Goal: Find specific page/section: Find specific page/section

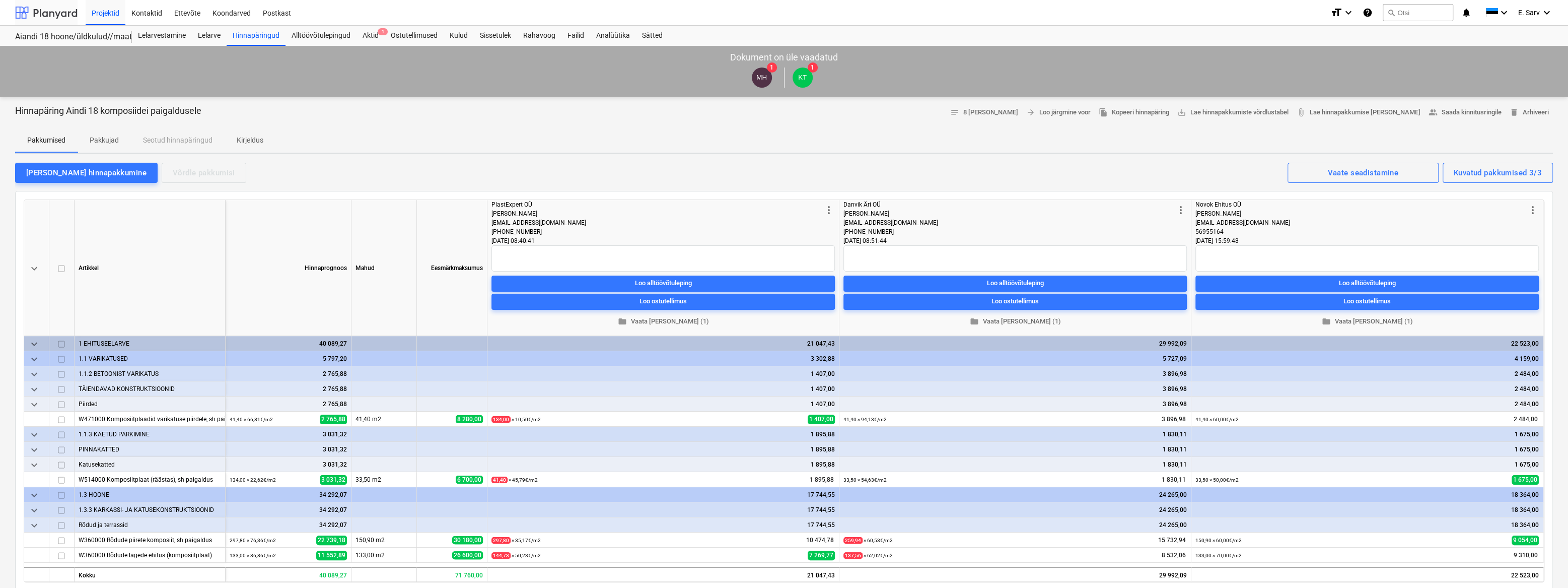
click at [28, 14] on div at bounding box center [46, 12] width 62 height 25
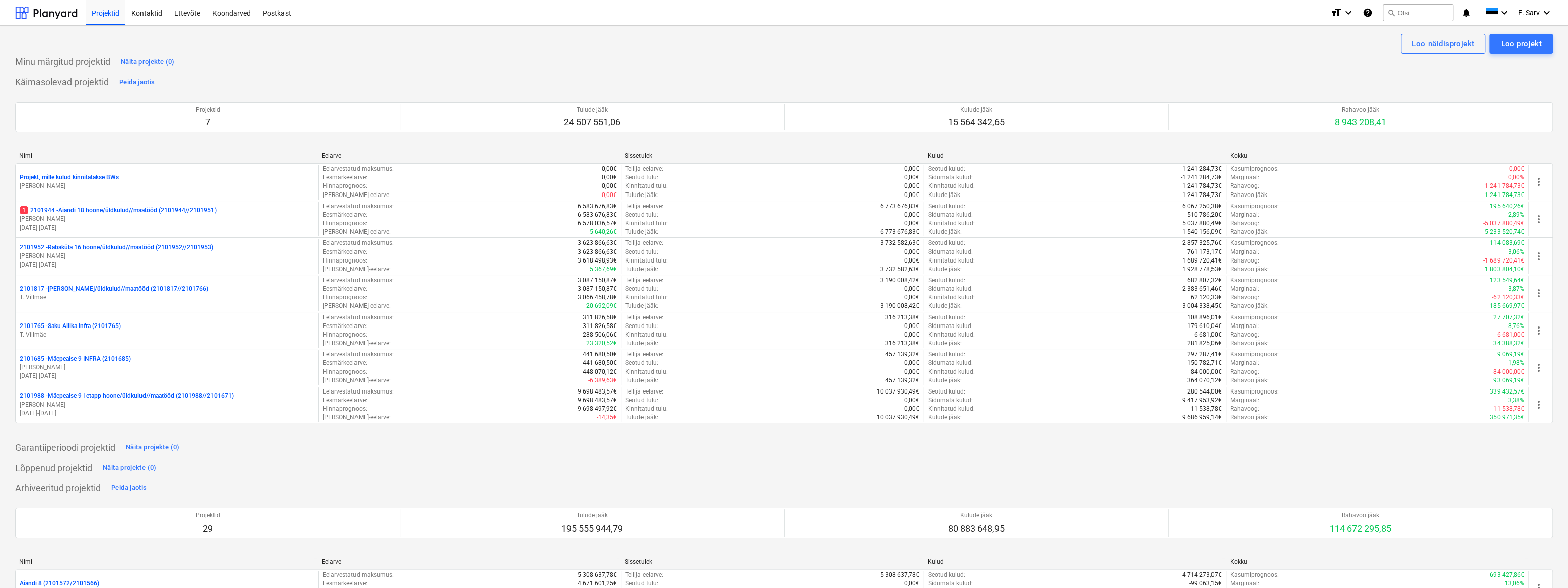
click at [650, 74] on div "Käimasolevad projektid Peida jaotis Projektid 7 Tulude jääk 24 507 551,06 Kulud…" at bounding box center [784, 254] width 1538 height 361
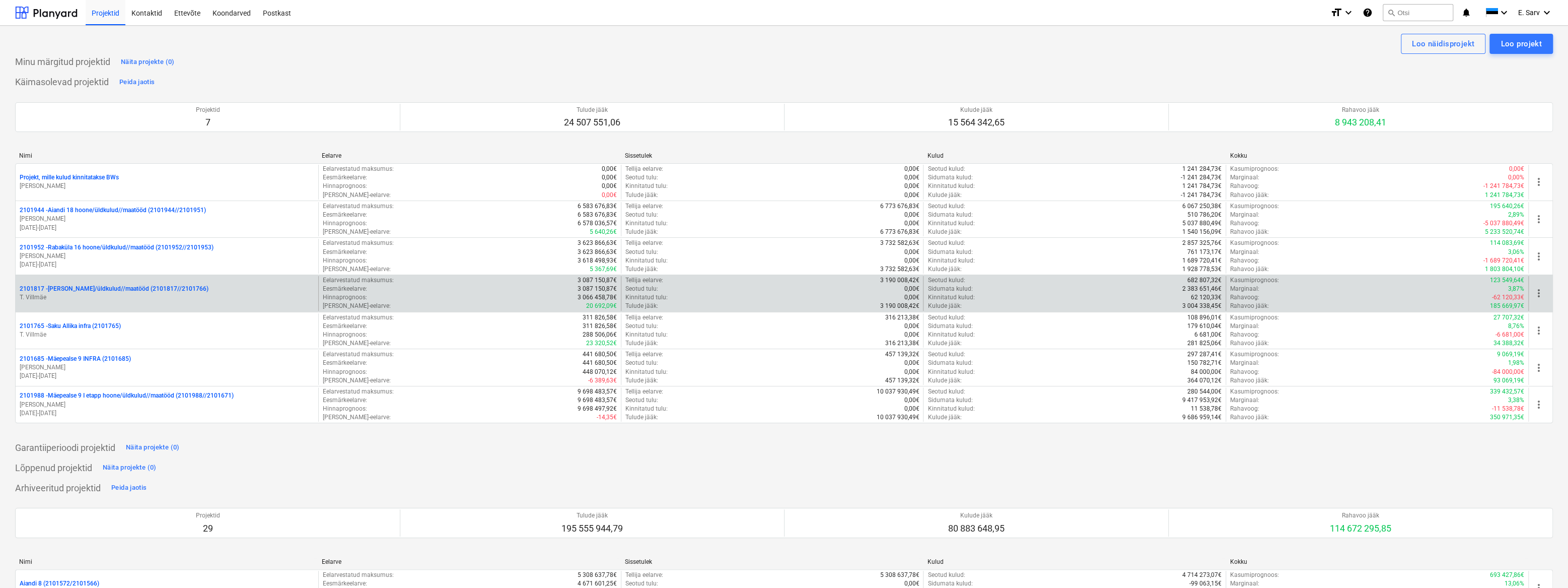
click at [92, 290] on p "2101817 - [PERSON_NAME]/üldkulud//maatööd (2101817//2101766)" at bounding box center [114, 289] width 189 height 9
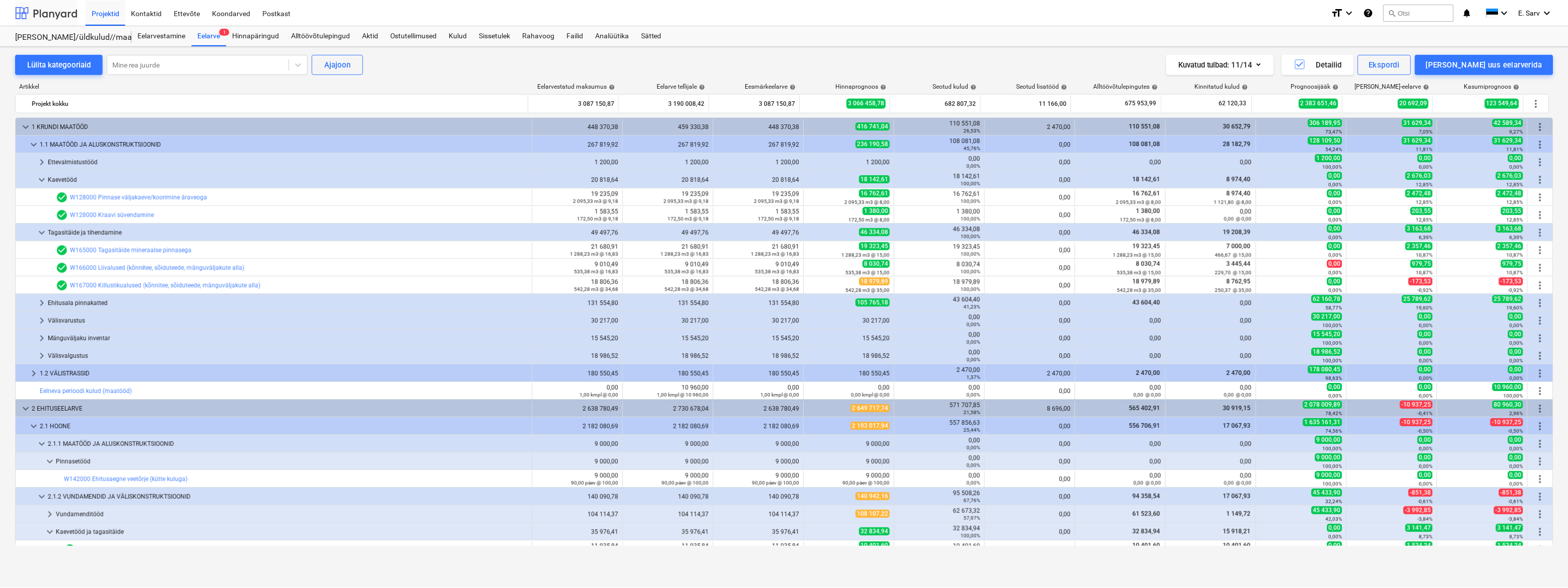
scroll to position [311, 0]
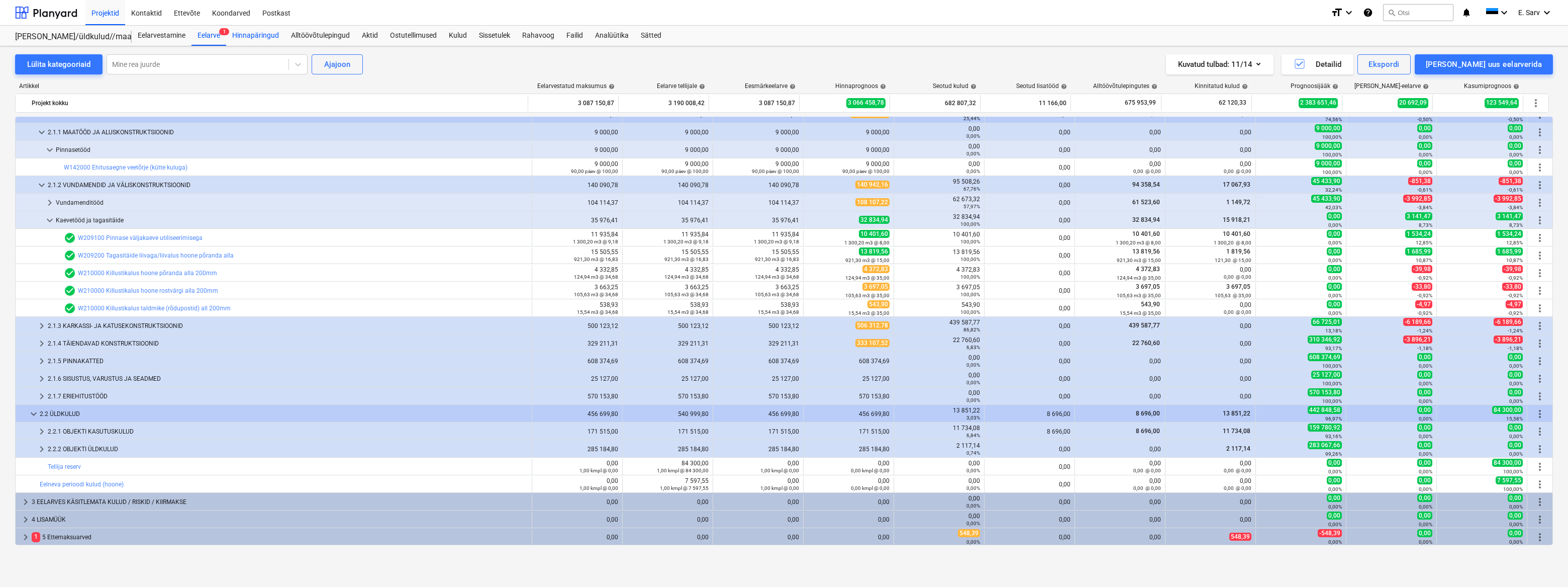
click at [281, 35] on div "Hinnapäringud" at bounding box center [256, 35] width 59 height 20
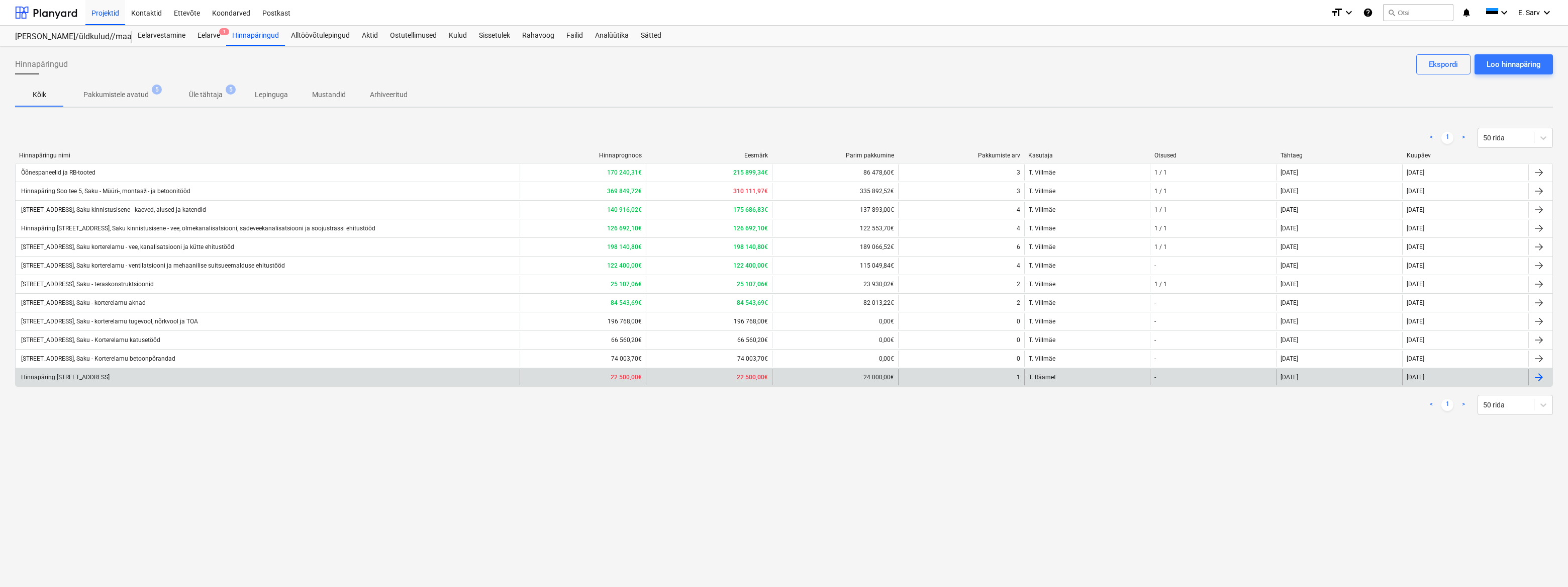
click at [83, 379] on div "Hinnapäring [STREET_ADDRESS]" at bounding box center [65, 377] width 90 height 7
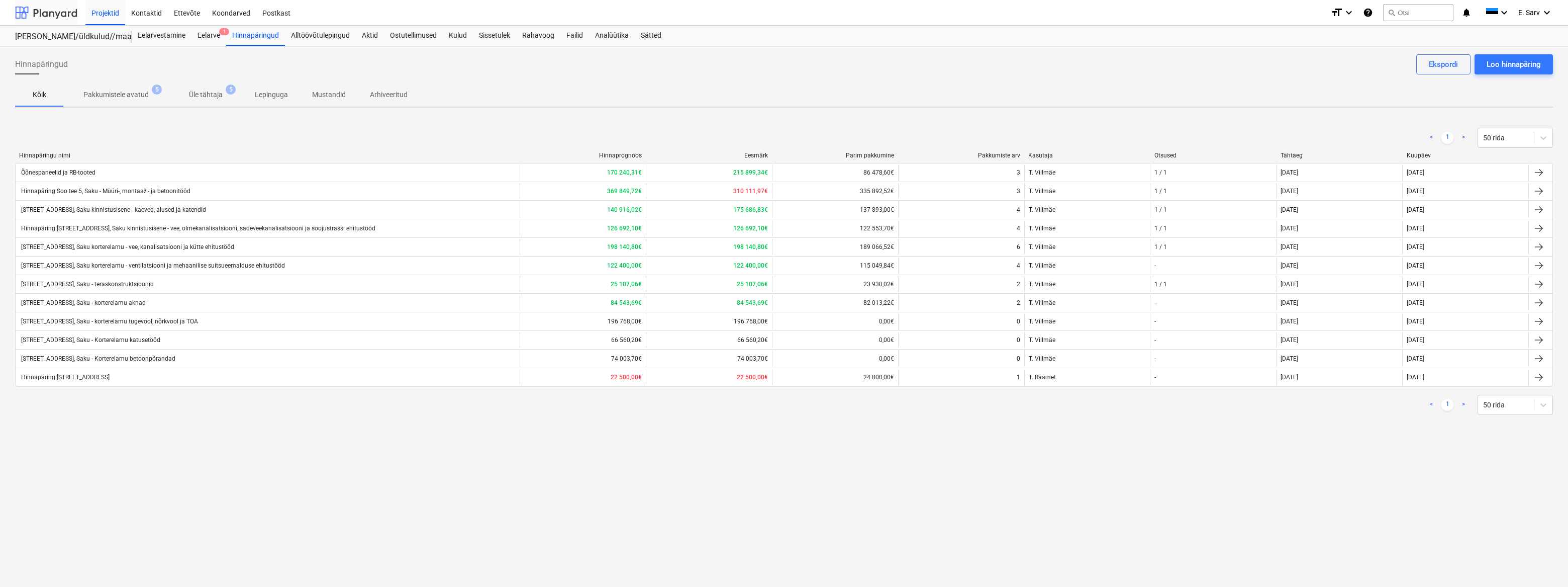
click at [49, 15] on div at bounding box center [46, 12] width 62 height 25
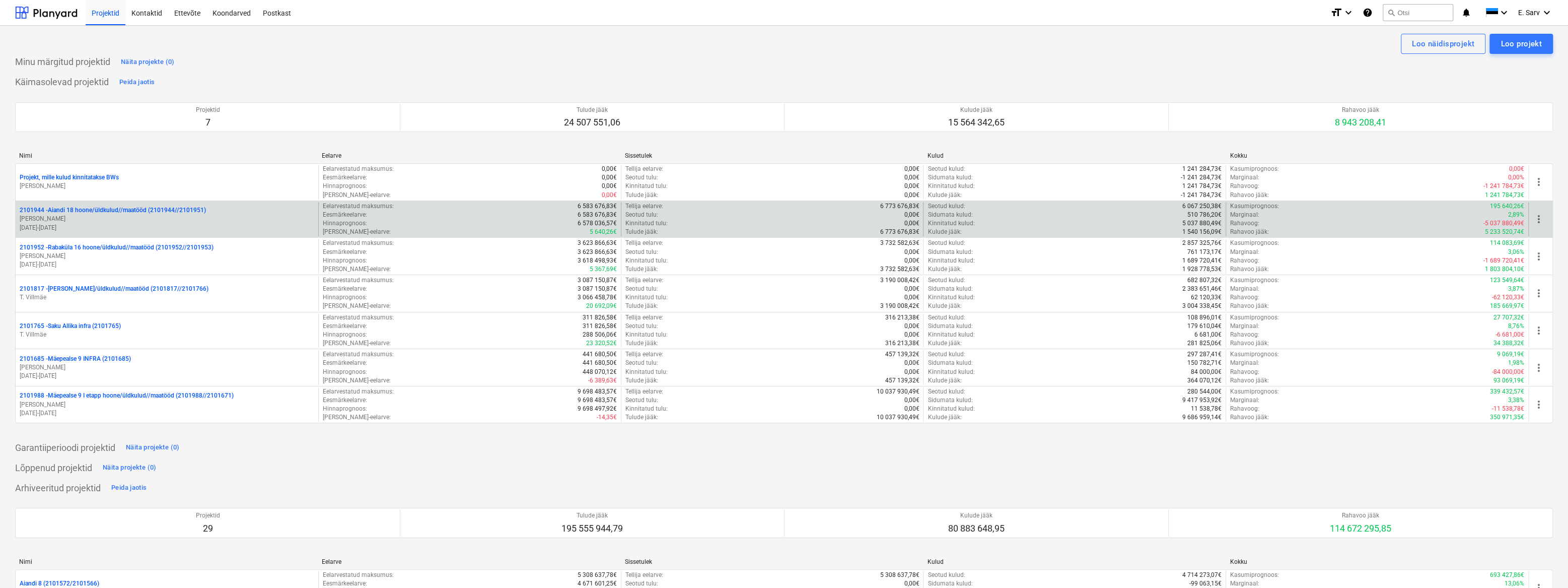
click at [109, 215] on p "[PERSON_NAME]" at bounding box center [166, 219] width 295 height 9
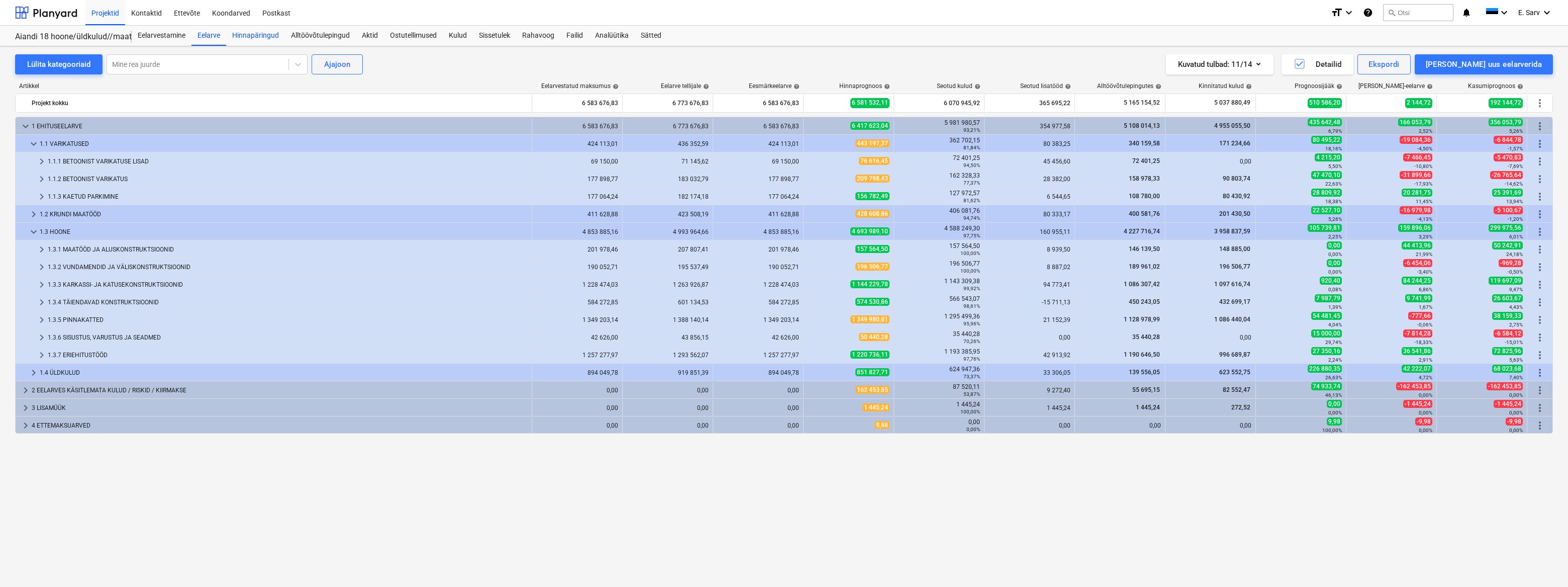
click at [269, 33] on div "Hinnapäringud" at bounding box center [256, 35] width 59 height 20
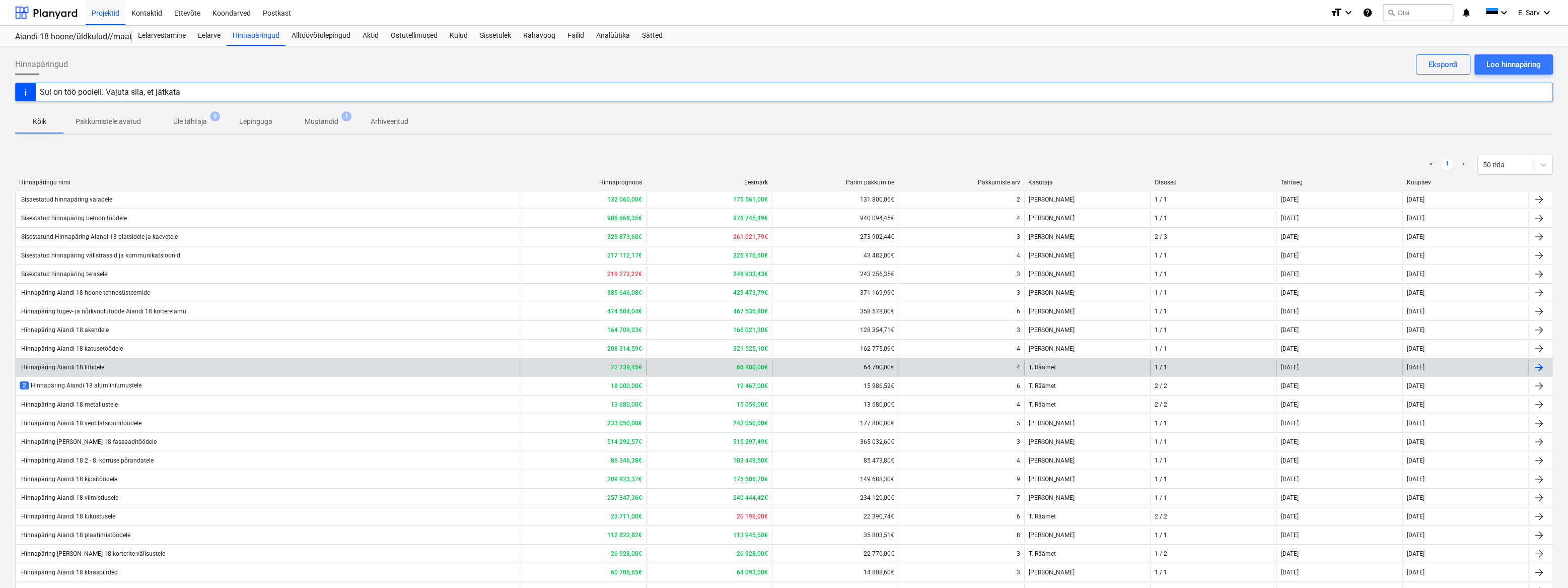
click at [270, 365] on div "Hinnapäring Aiandi 18 liftidele" at bounding box center [268, 367] width 504 height 16
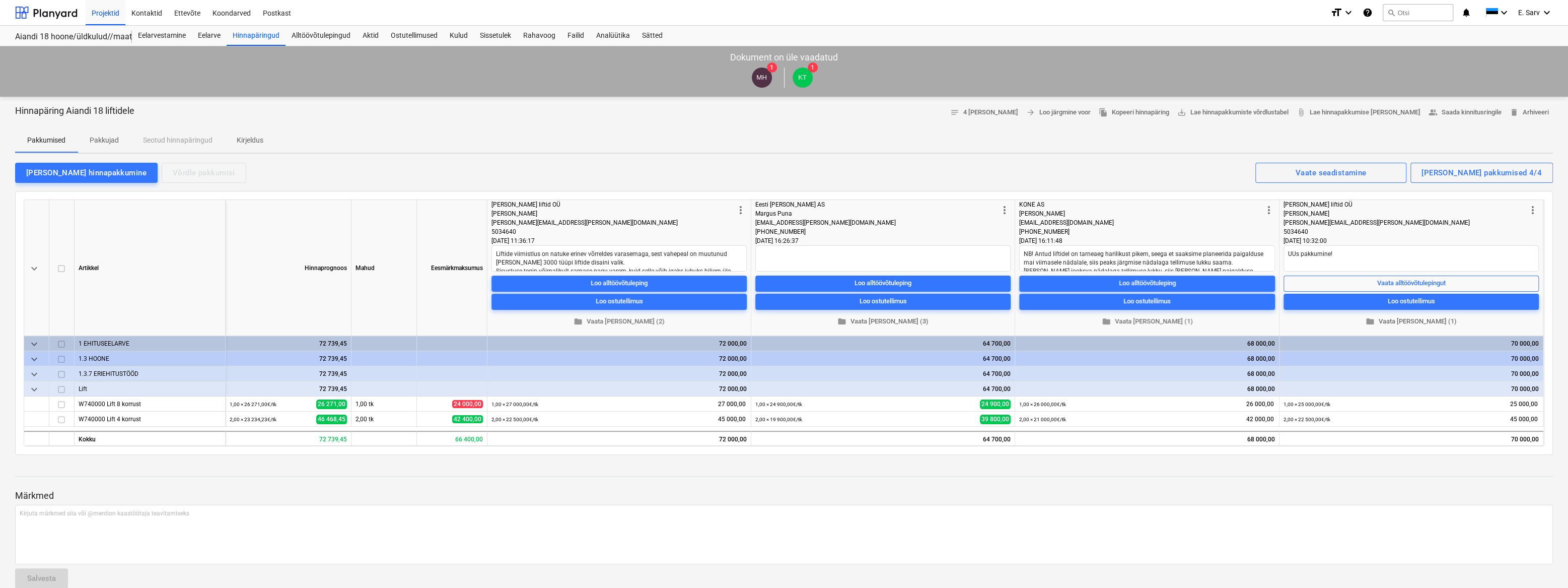
type textarea "x"
click at [41, 10] on div at bounding box center [46, 12] width 62 height 25
